Goal: Information Seeking & Learning: Learn about a topic

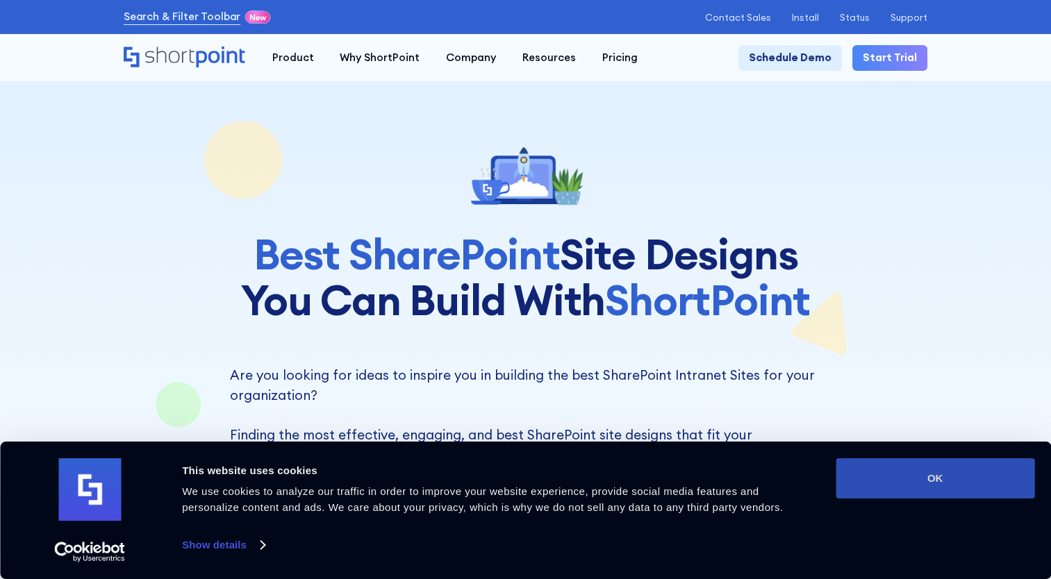
click at [919, 496] on button "OK" at bounding box center [935, 478] width 199 height 40
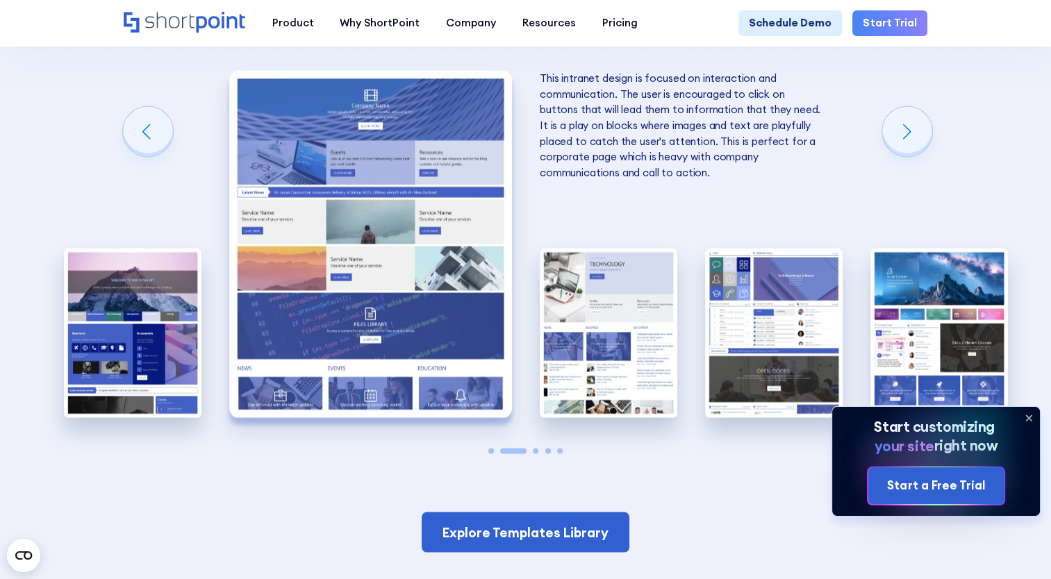
scroll to position [2639, 0]
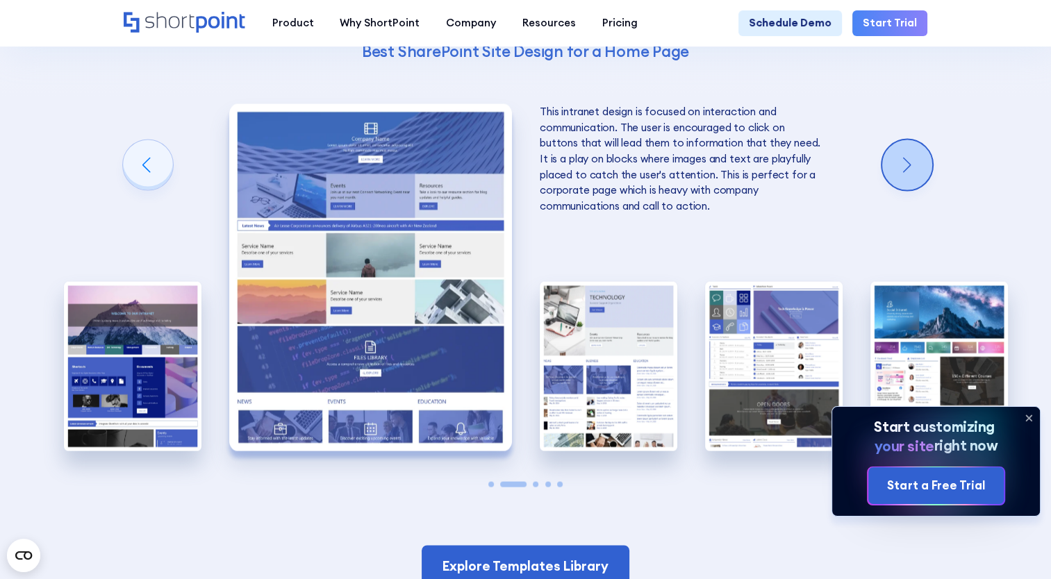
click at [901, 178] on div "Next slide" at bounding box center [907, 165] width 50 height 50
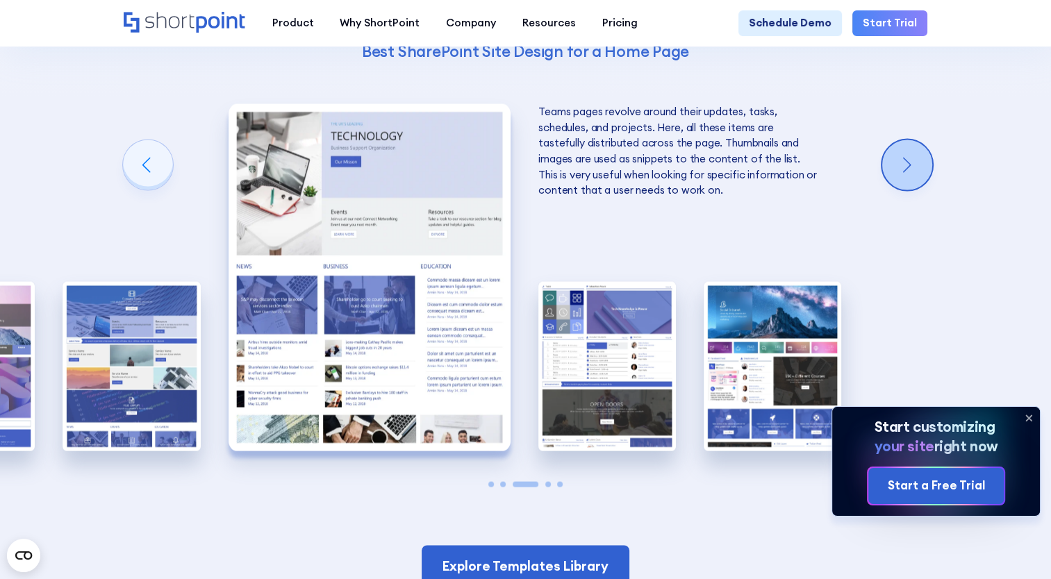
click at [901, 178] on div "Next slide" at bounding box center [907, 165] width 50 height 50
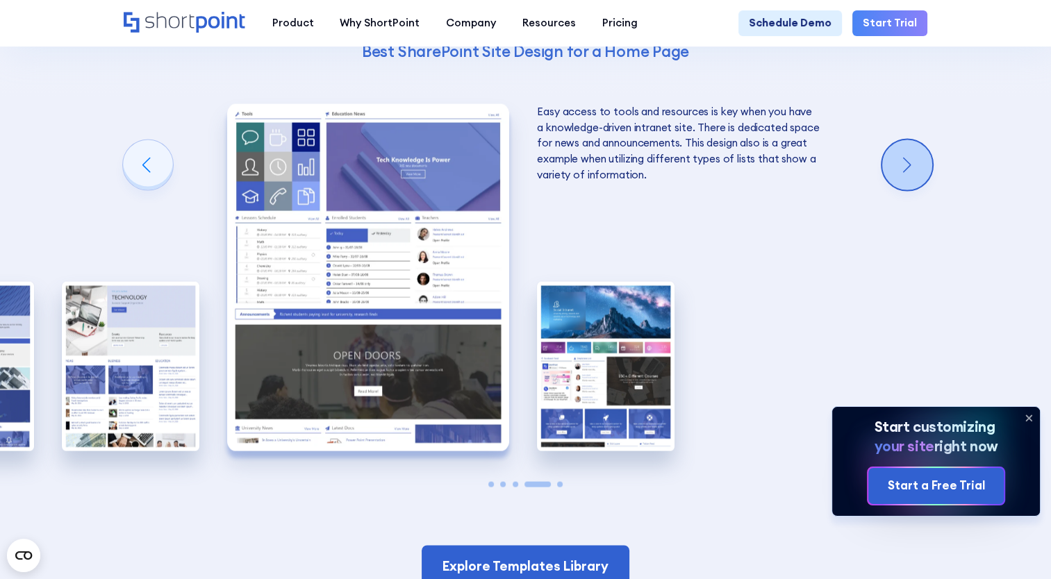
click at [901, 178] on div "Next slide" at bounding box center [907, 165] width 50 height 50
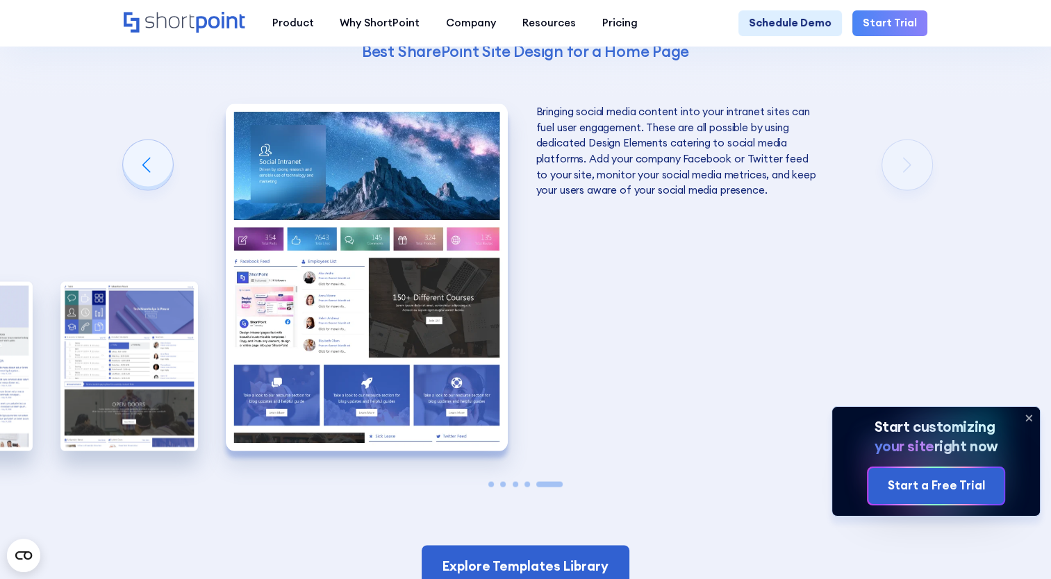
click at [901, 178] on div "The Best SharePoint Site Designs Here are some of the best SharePoint Site Desi…" at bounding box center [525, 175] width 1051 height 892
click at [142, 167] on div "Previous slide" at bounding box center [148, 165] width 50 height 50
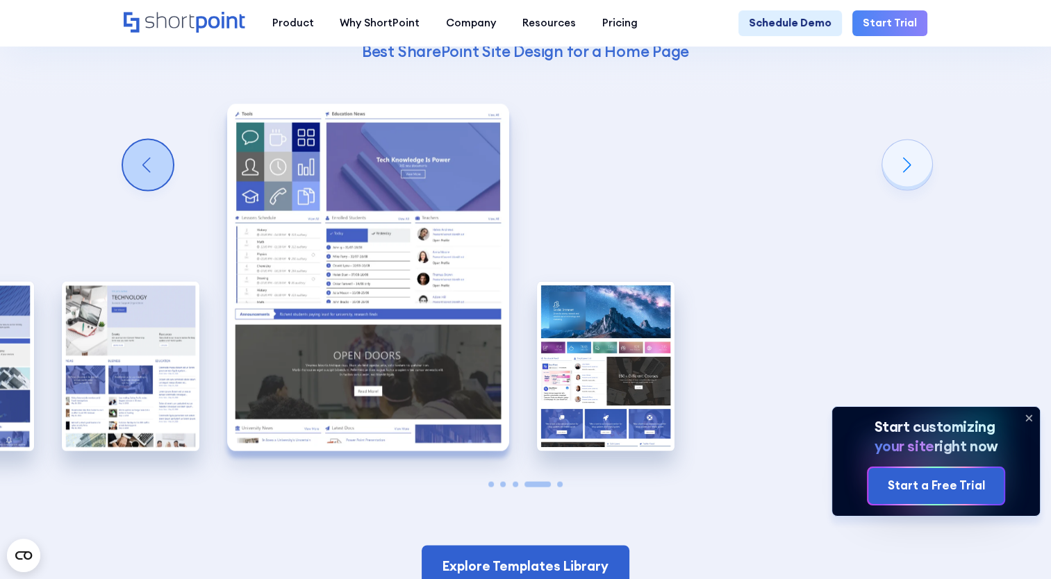
click at [142, 167] on div "Previous slide" at bounding box center [148, 165] width 50 height 50
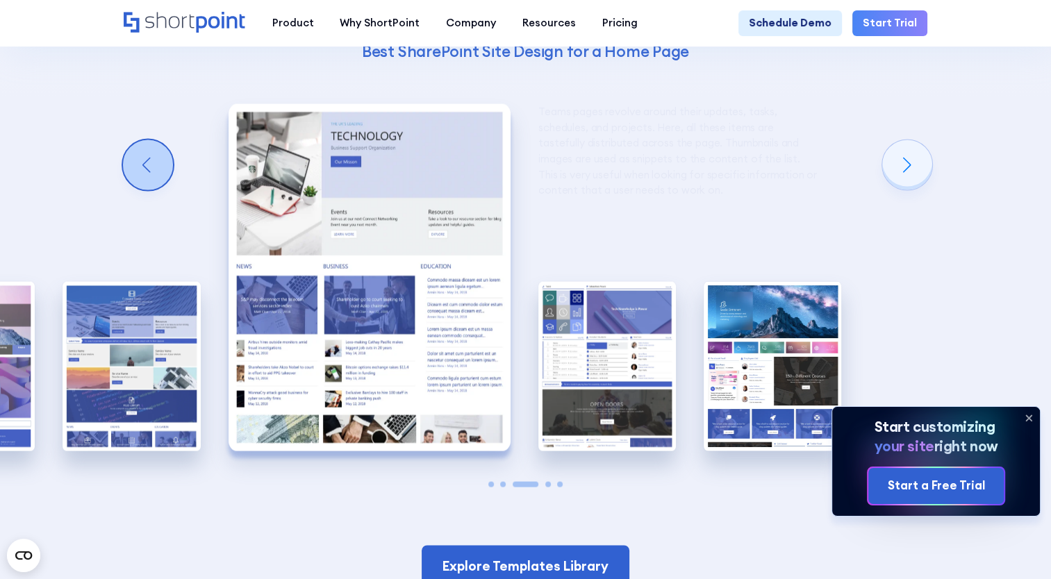
click at [142, 167] on div "Previous slide" at bounding box center [148, 165] width 50 height 50
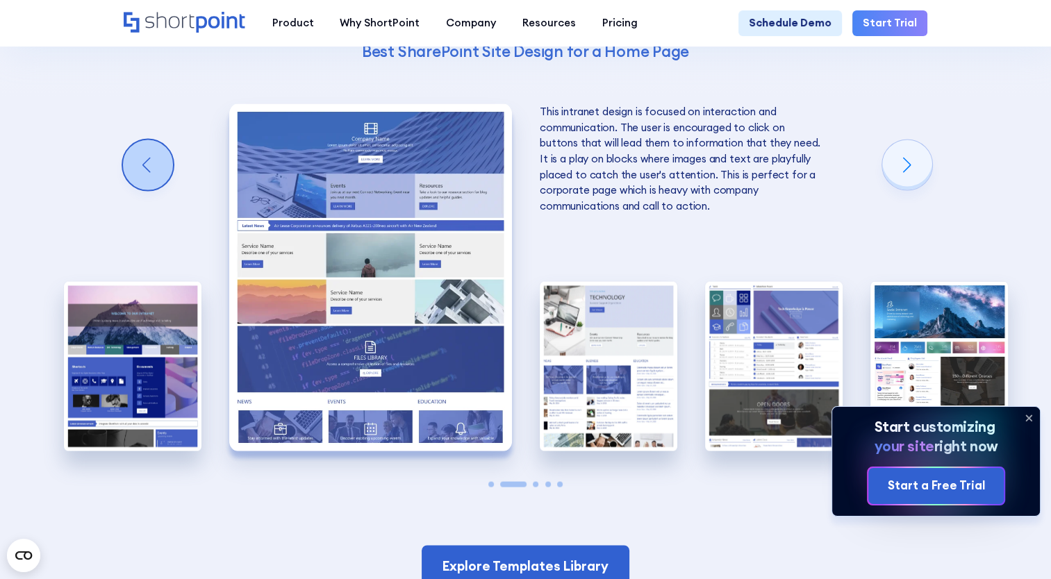
click at [142, 167] on div "Previous slide" at bounding box center [148, 165] width 50 height 50
